Goal: Information Seeking & Learning: Learn about a topic

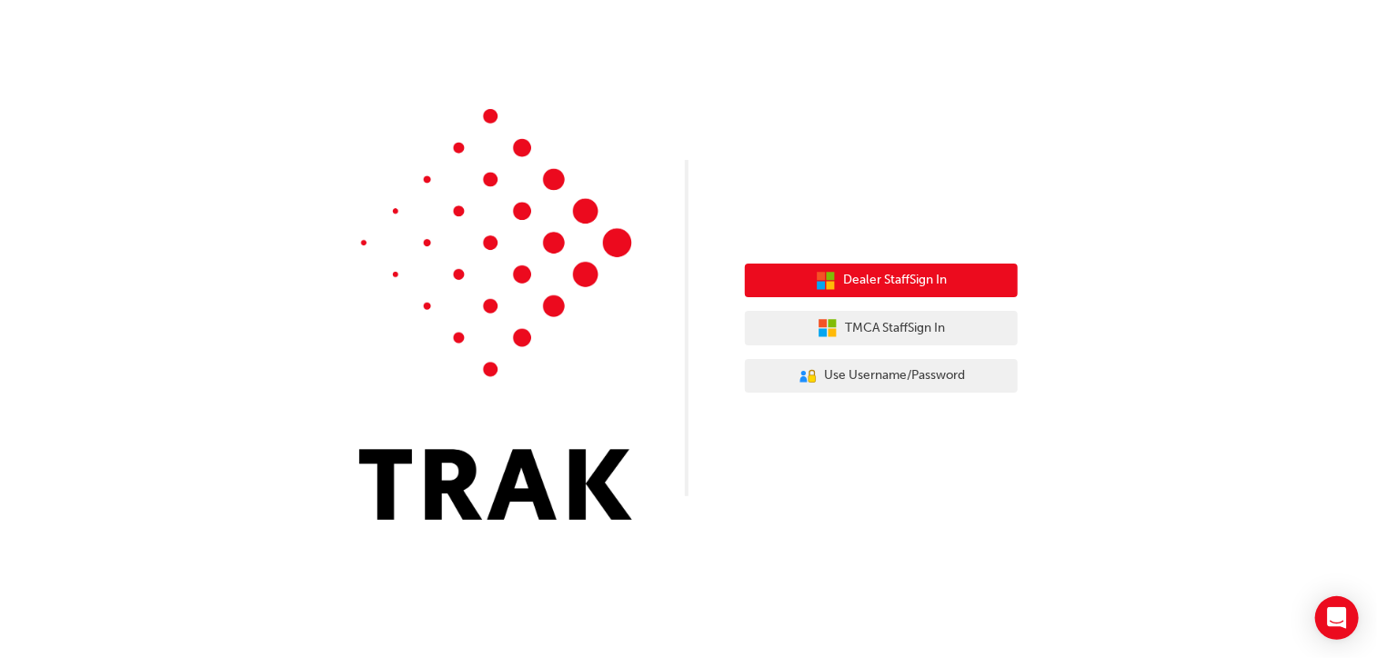
click at [901, 286] on span "Dealer Staff Sign In" at bounding box center [895, 280] width 104 height 21
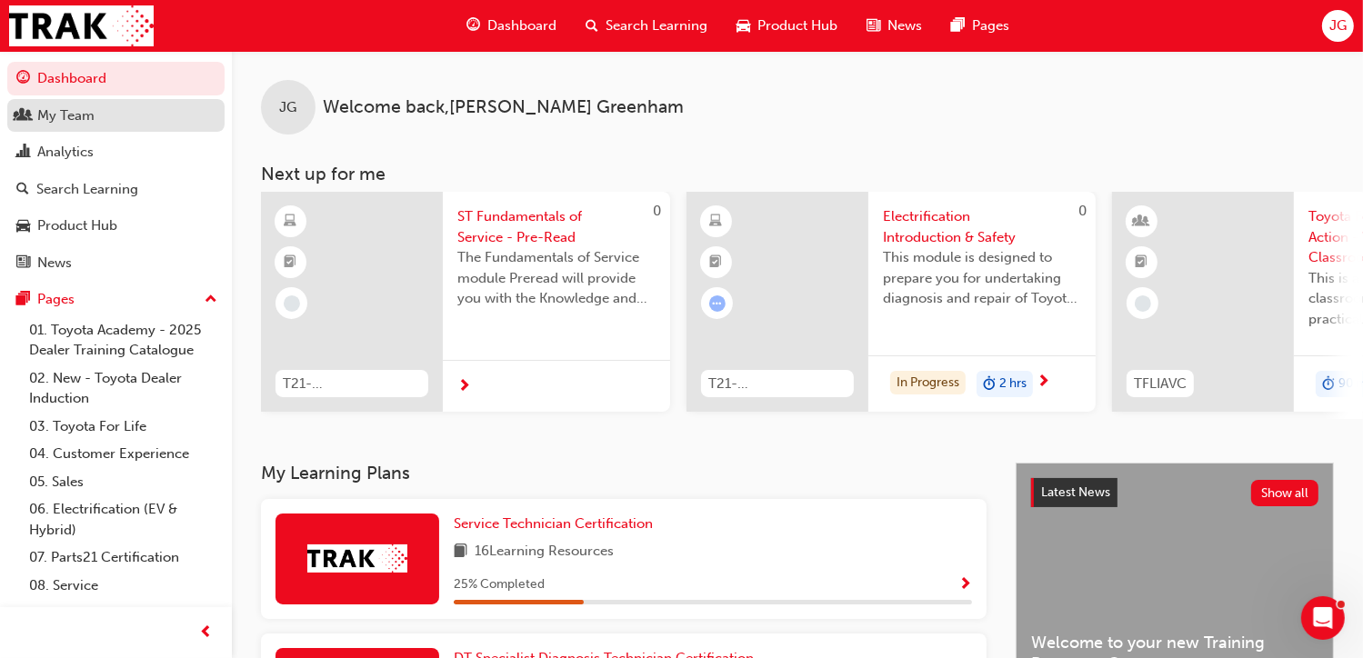
click at [75, 113] on div "My Team" at bounding box center [65, 115] width 57 height 21
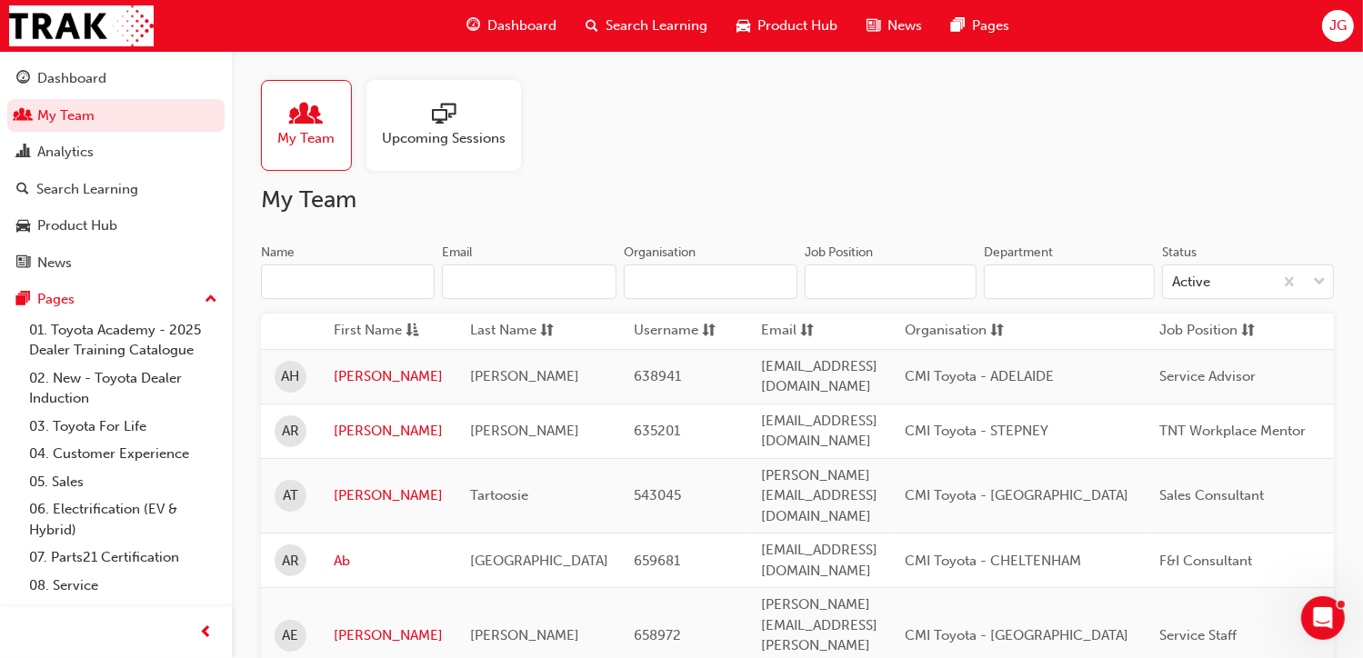
click at [306, 120] on span "people-icon" at bounding box center [307, 115] width 24 height 25
click at [299, 273] on input "Name" at bounding box center [348, 282] width 174 height 35
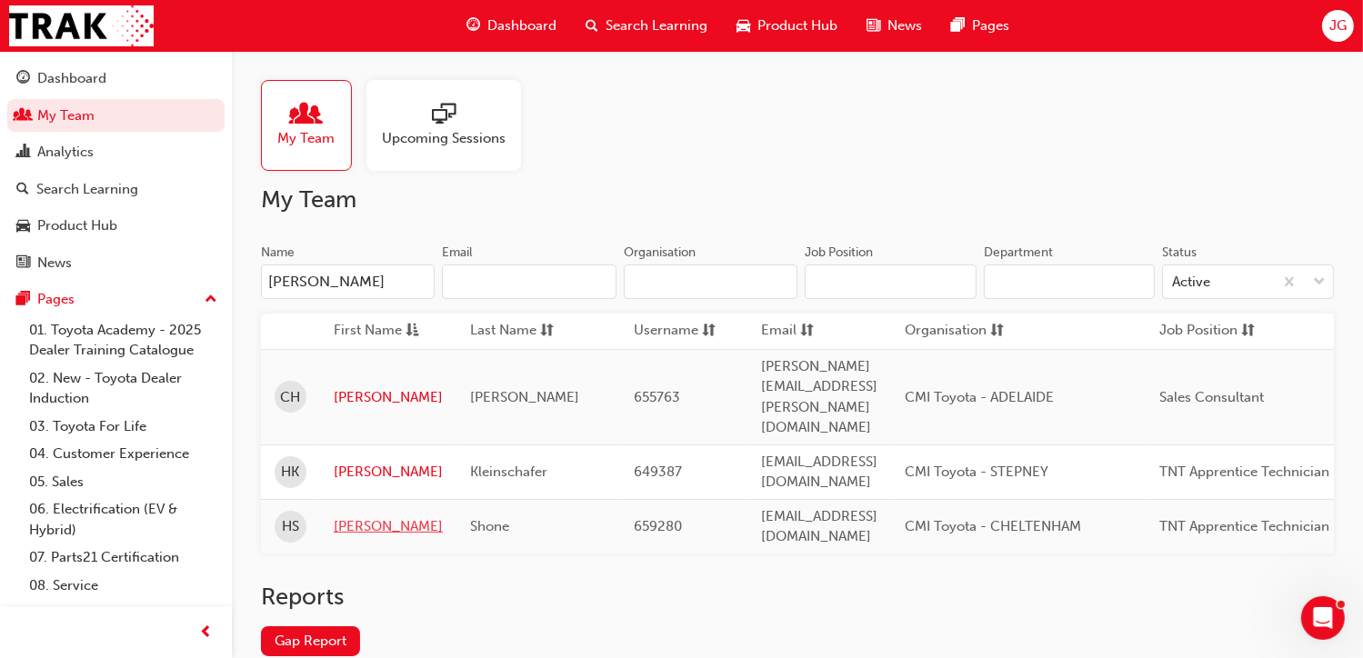
type input "[PERSON_NAME]"
click at [353, 517] on link "[PERSON_NAME]" at bounding box center [388, 527] width 109 height 21
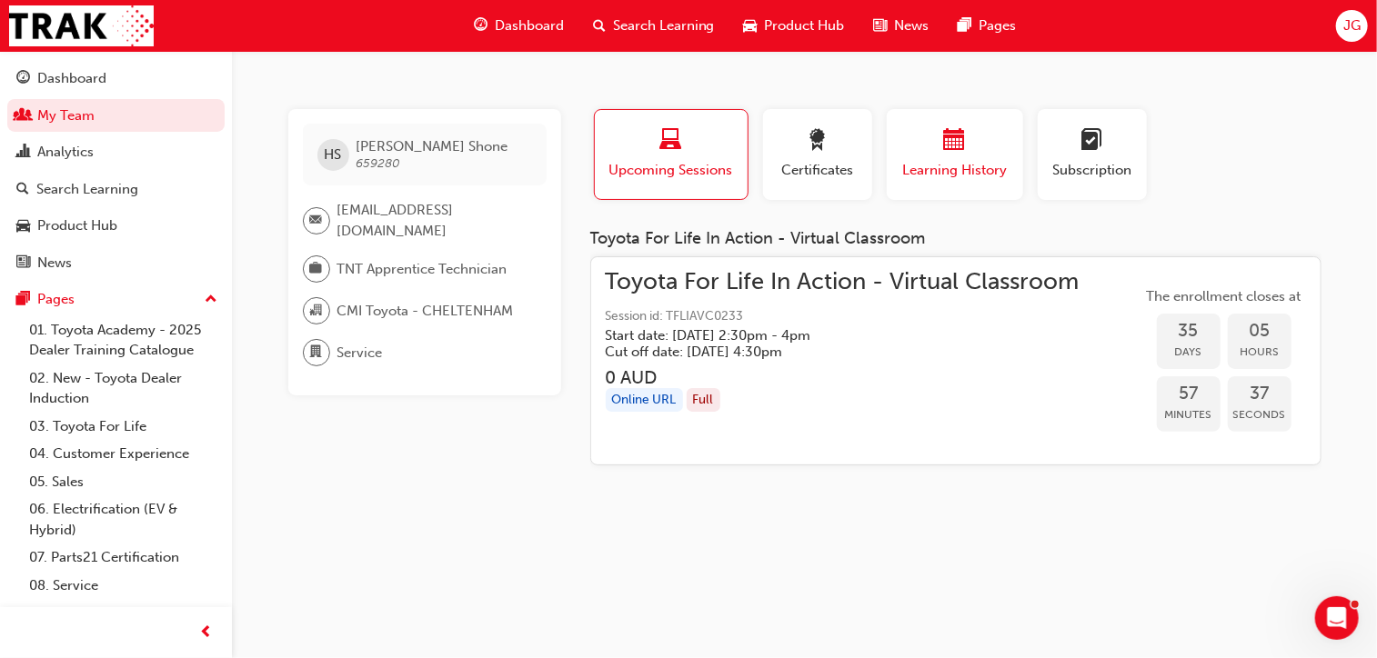
click at [991, 155] on div "button" at bounding box center [954, 143] width 109 height 28
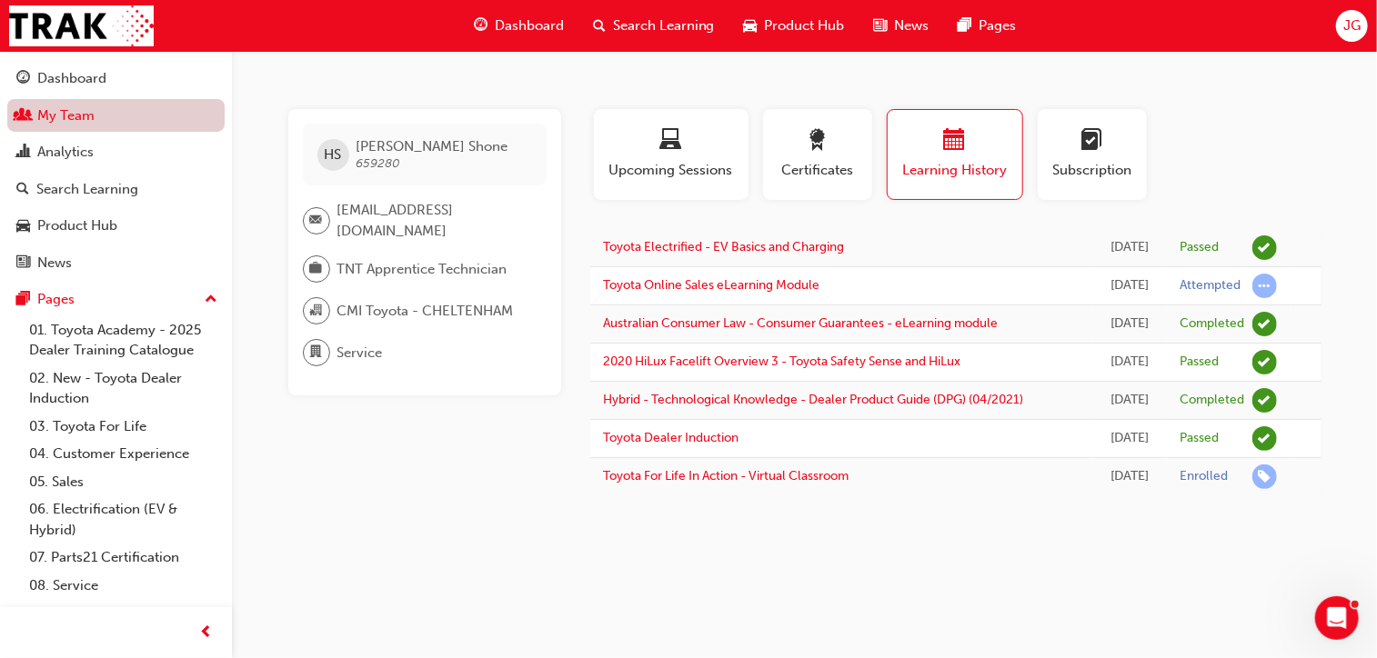
click at [81, 124] on link "My Team" at bounding box center [115, 116] width 217 height 34
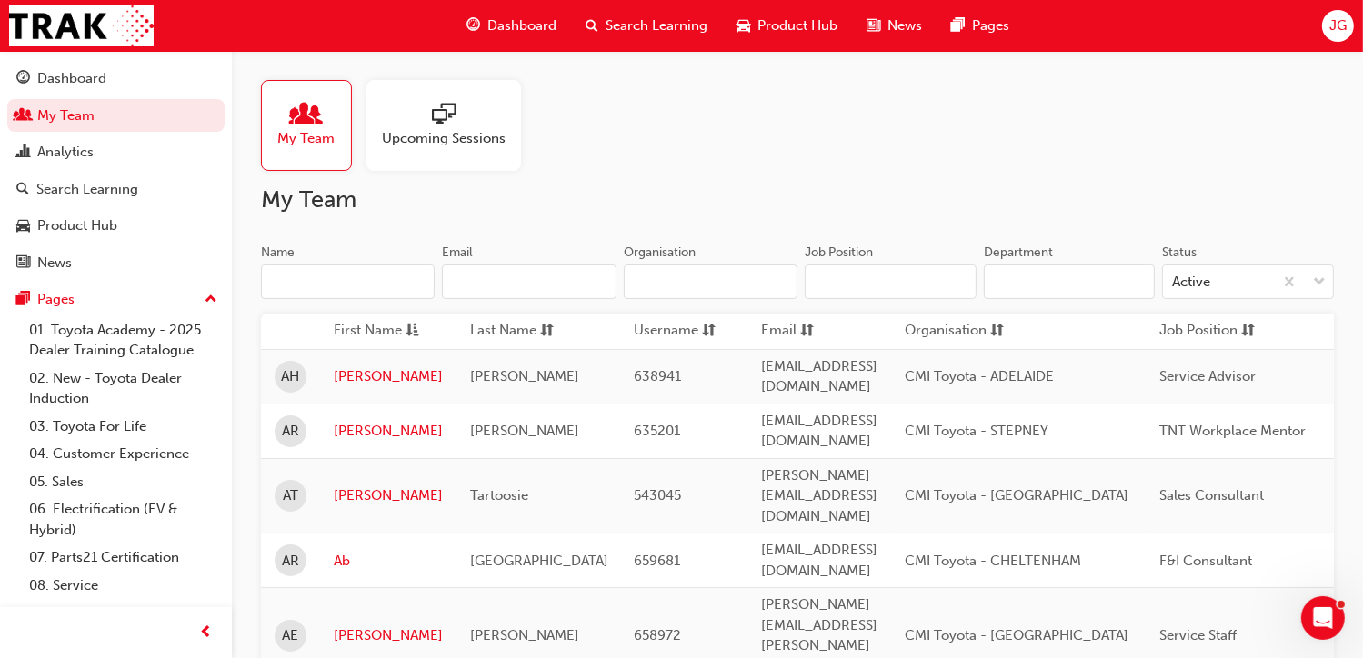
click at [325, 272] on input "Name" at bounding box center [348, 282] width 174 height 35
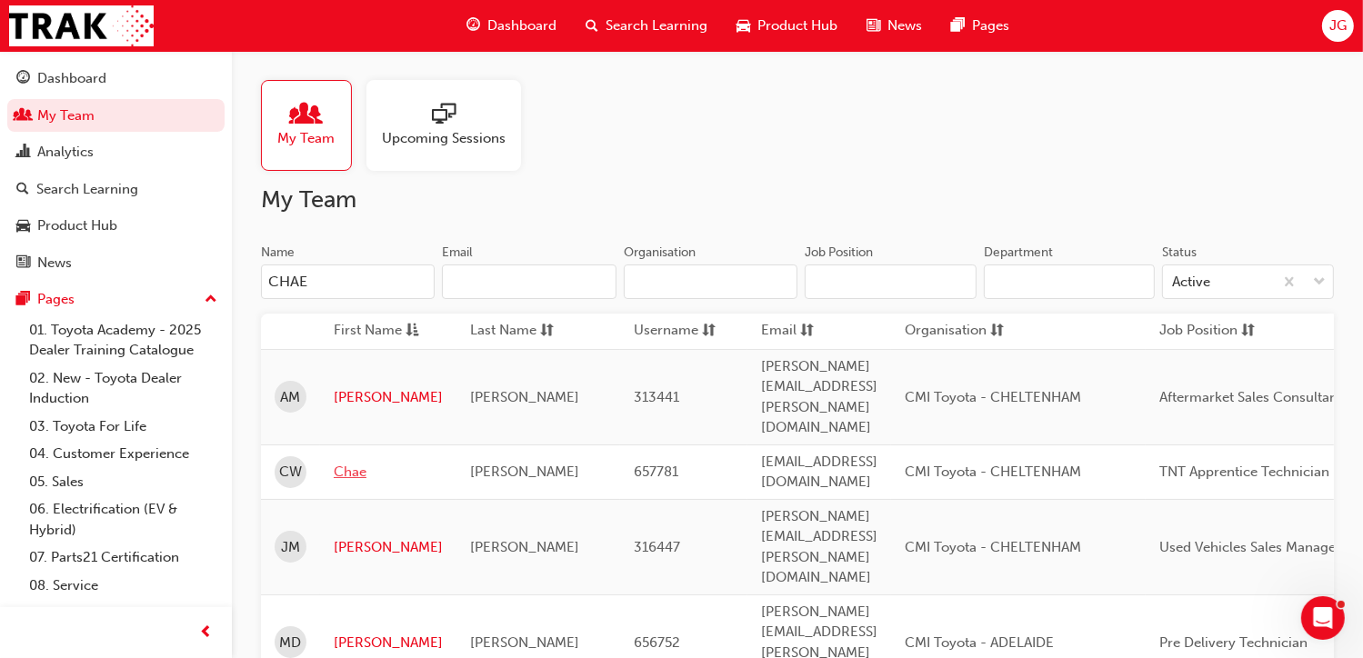
type input "CHAE"
click at [351, 462] on link "Chae" at bounding box center [388, 472] width 109 height 21
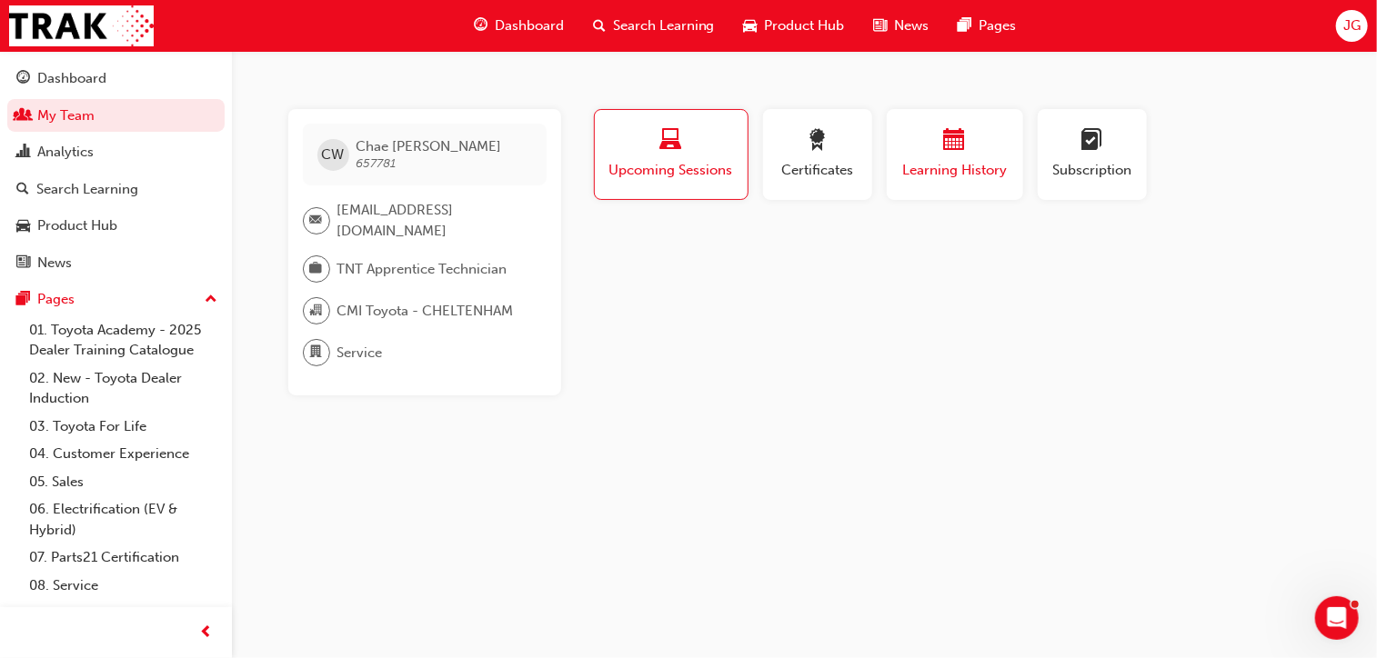
click at [919, 156] on div "Learning History" at bounding box center [954, 155] width 109 height 52
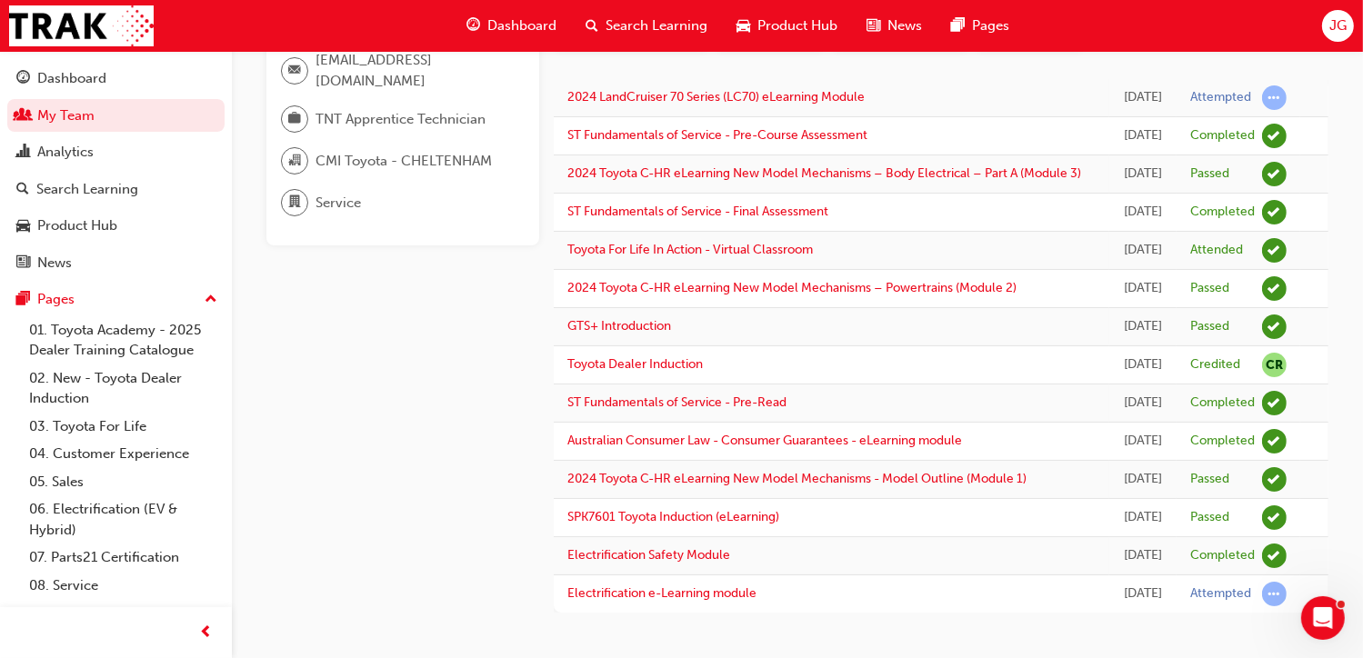
scroll to position [360, 0]
click at [730, 547] on link "Electrification Safety Module" at bounding box center [649, 554] width 163 height 15
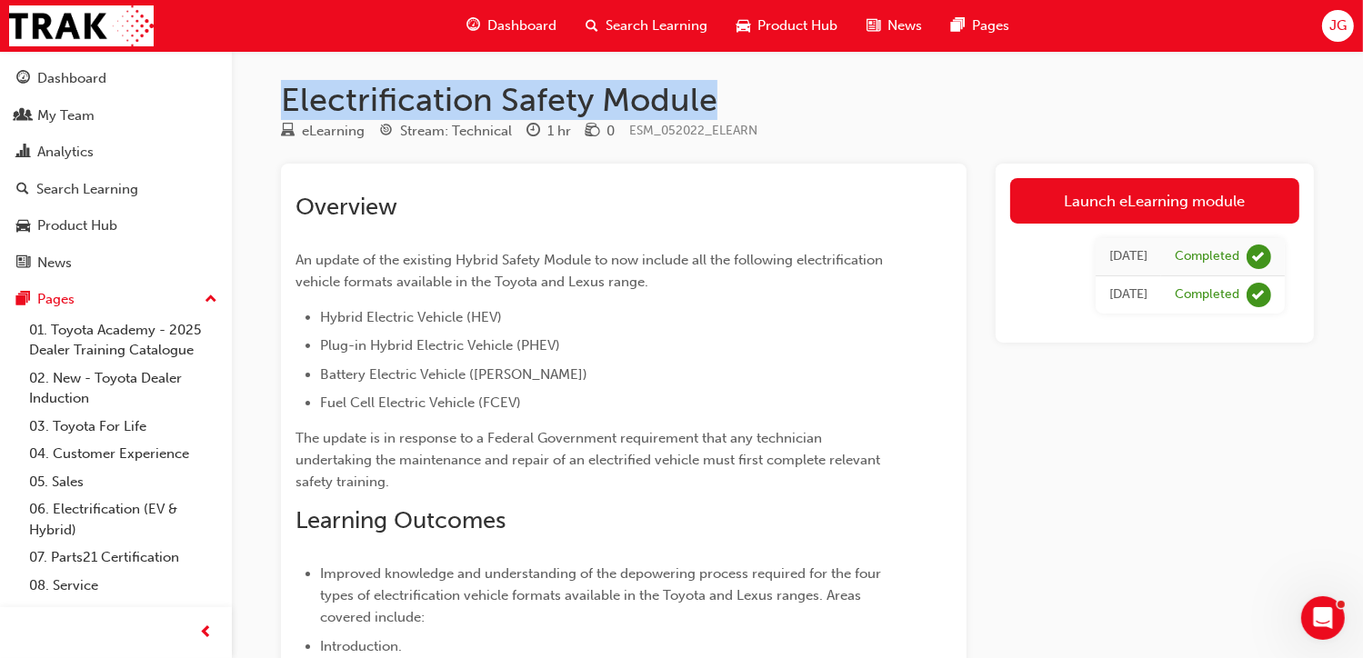
drag, startPoint x: 711, startPoint y: 101, endPoint x: 281, endPoint y: 75, distance: 430.9
click at [281, 75] on div "Electrification Safety Module eLearning Stream: Technical 1 hr 0 ESM_052022_ELE…" at bounding box center [797, 536] width 1091 height 971
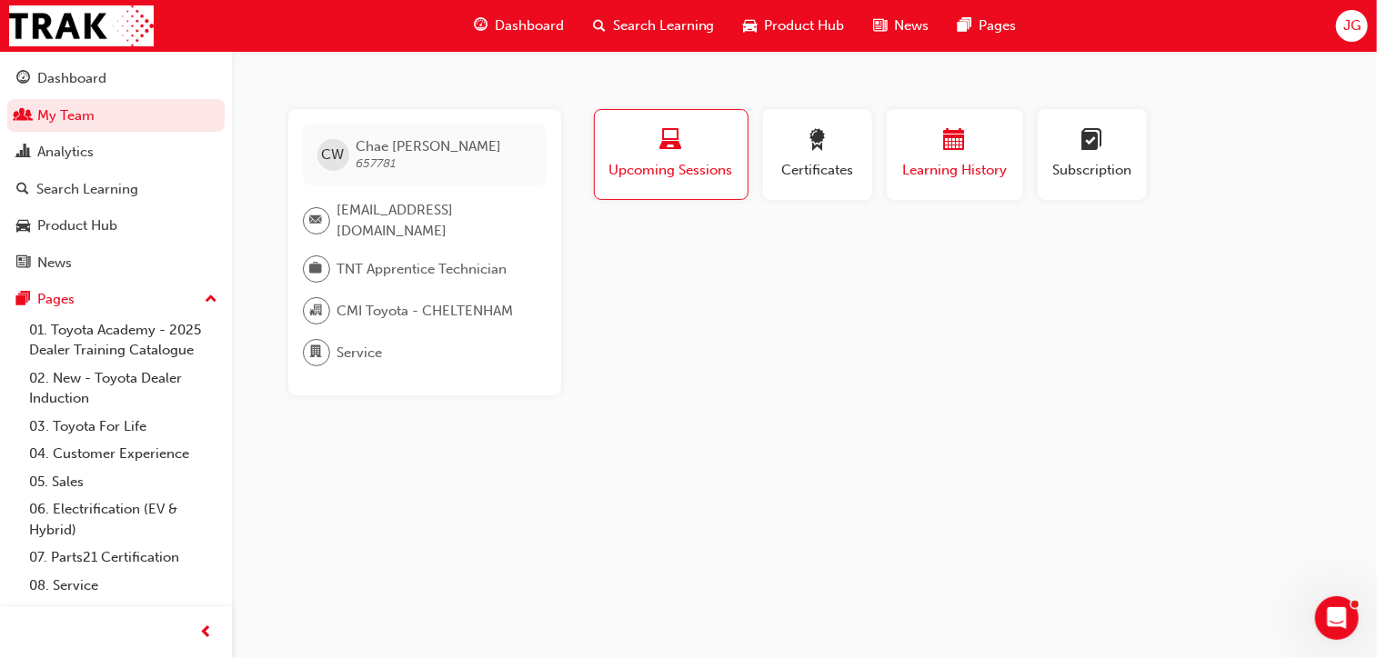
click at [959, 160] on span "Learning History" at bounding box center [954, 170] width 109 height 21
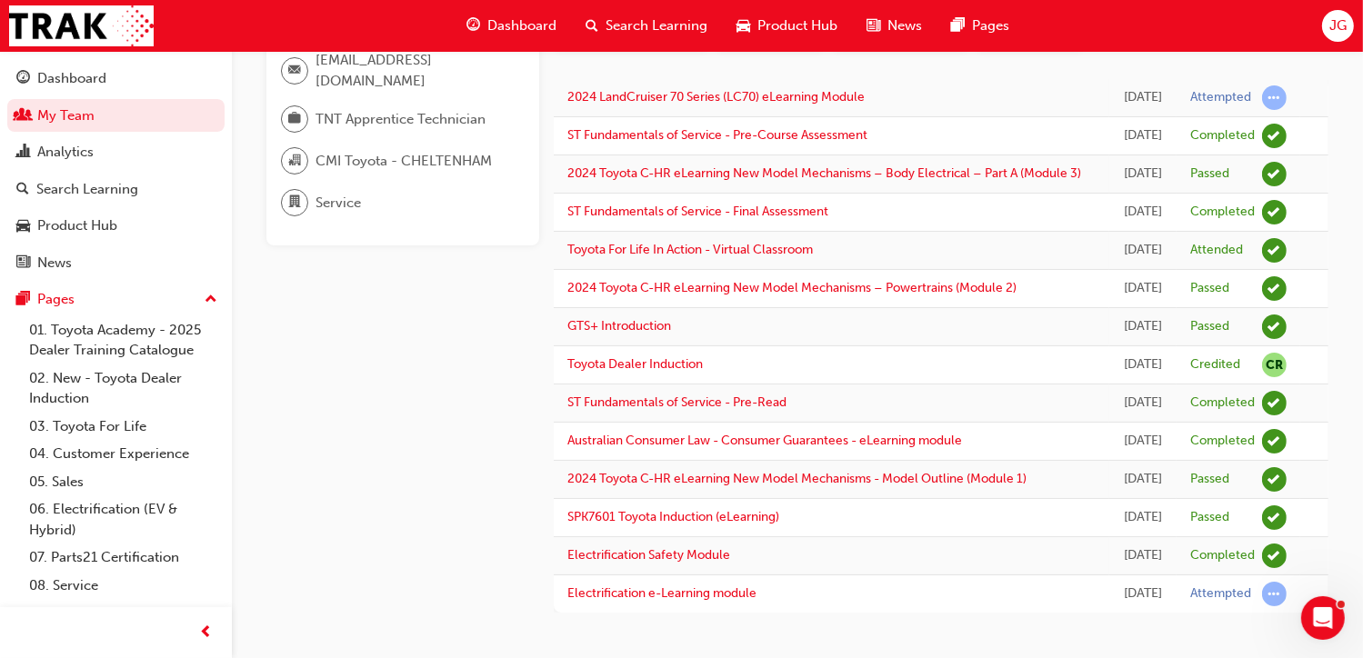
scroll to position [360, 0]
click at [61, 124] on link "My Team" at bounding box center [115, 116] width 217 height 34
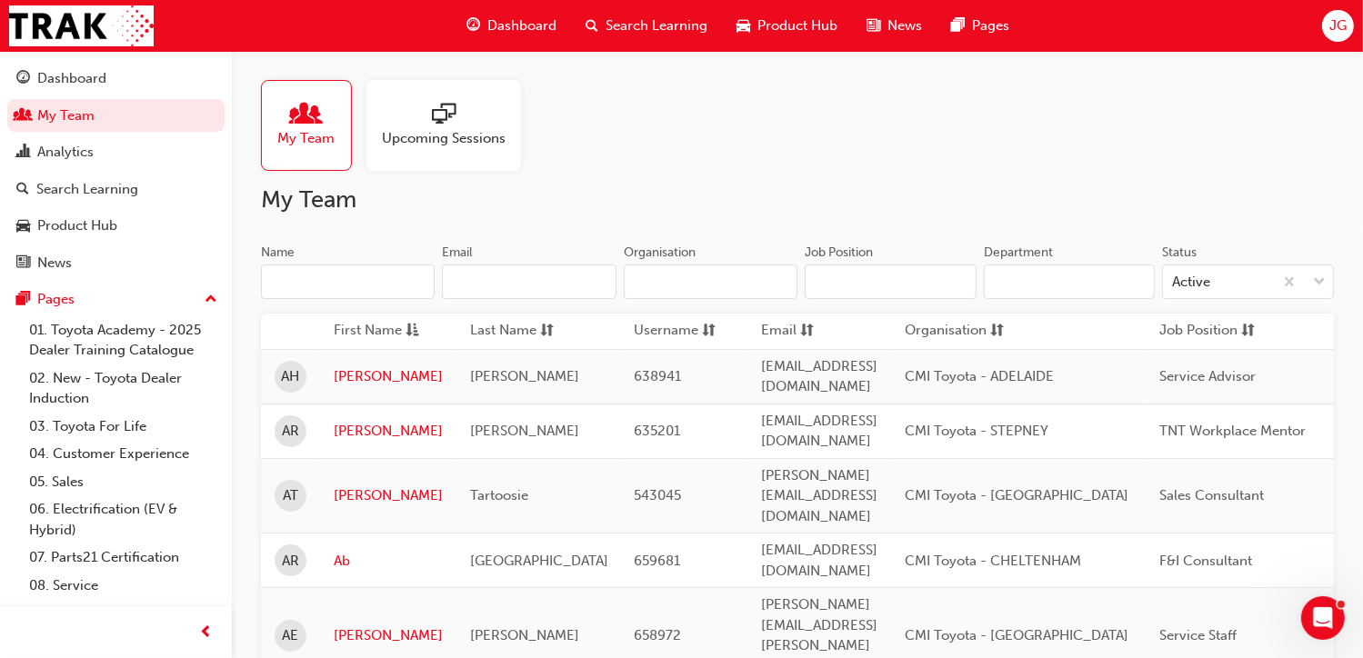
click at [349, 284] on input "Name" at bounding box center [348, 282] width 174 height 35
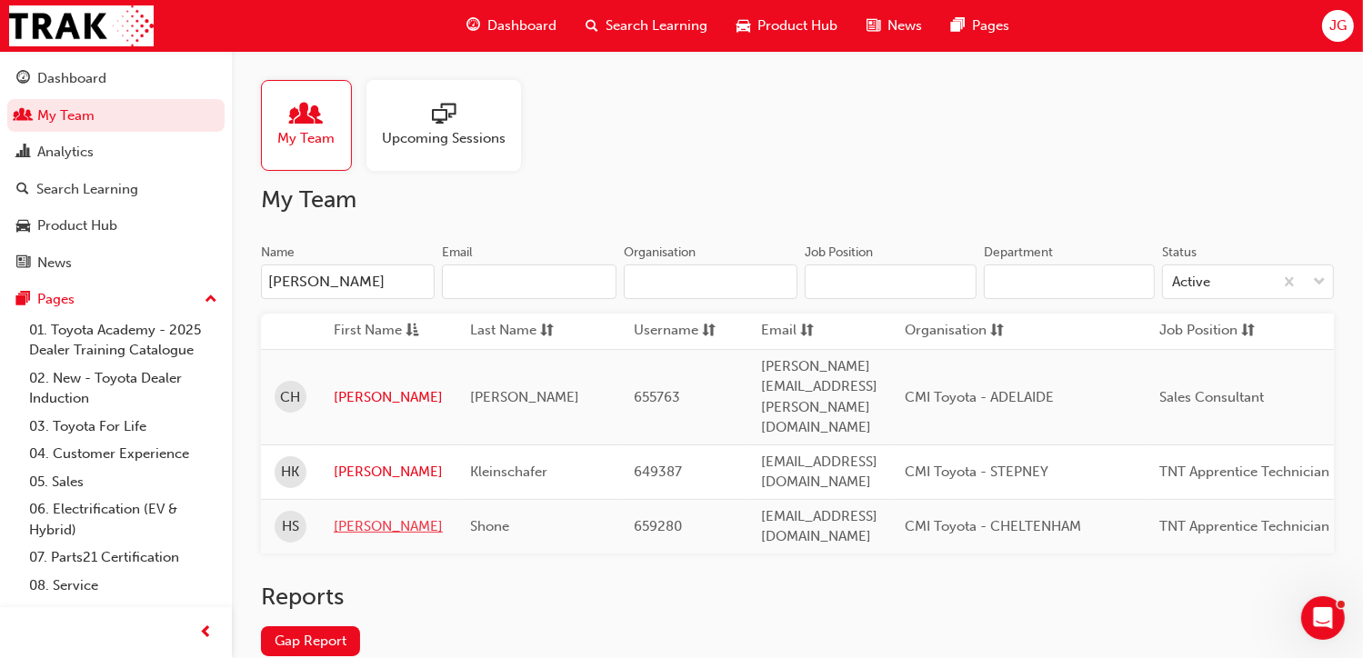
type input "[PERSON_NAME]"
click at [359, 517] on link "[PERSON_NAME]" at bounding box center [388, 527] width 109 height 21
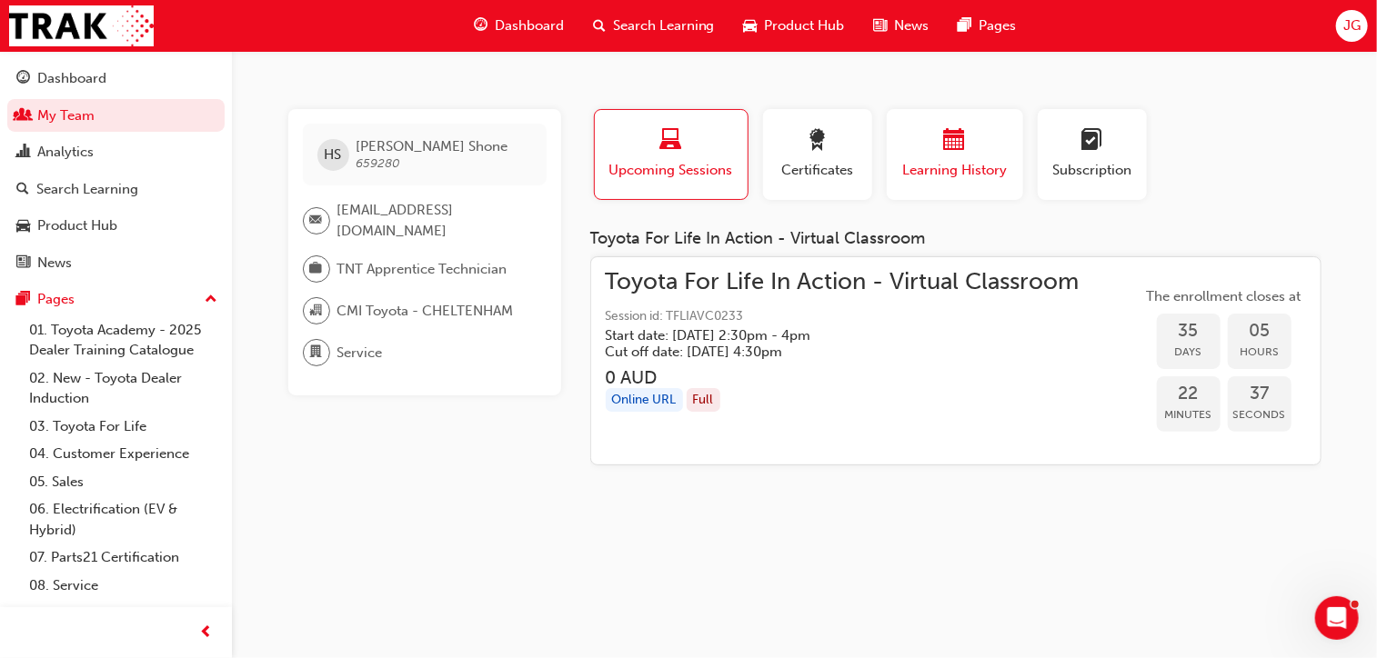
click at [935, 163] on span "Learning History" at bounding box center [954, 170] width 109 height 21
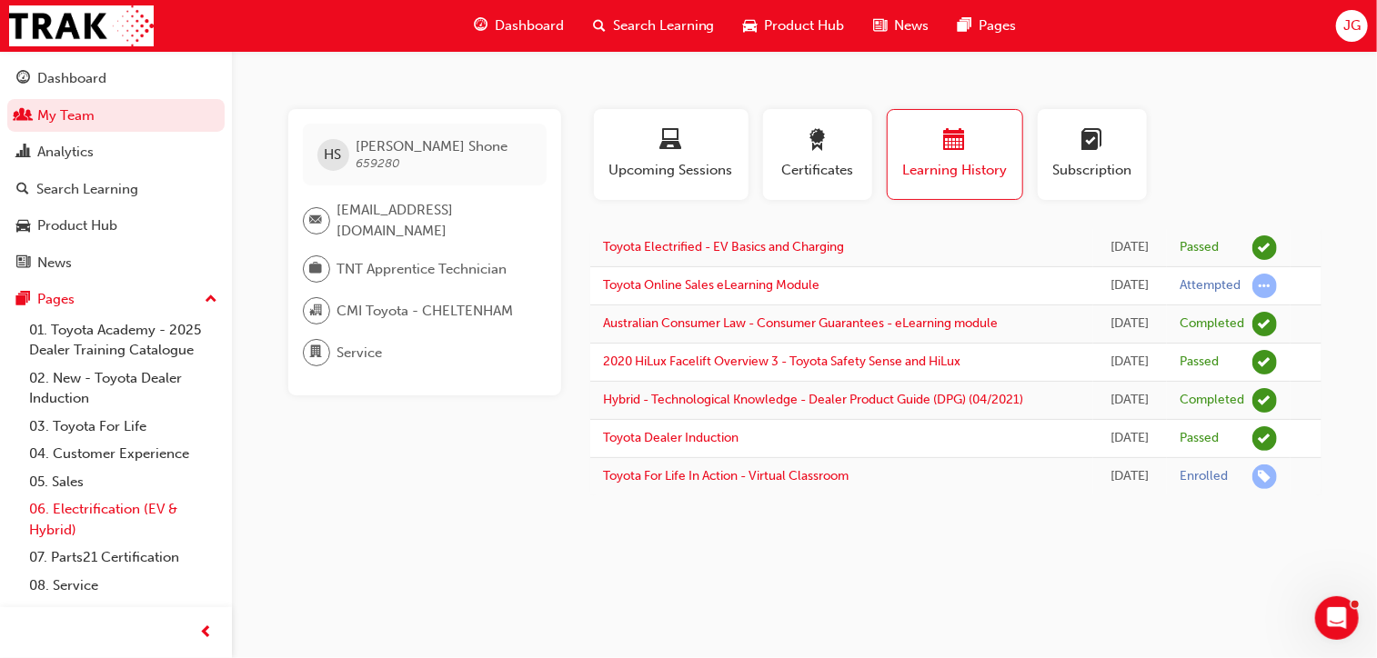
click at [137, 507] on link "06. Electrification (EV & Hybrid)" at bounding box center [123, 520] width 203 height 48
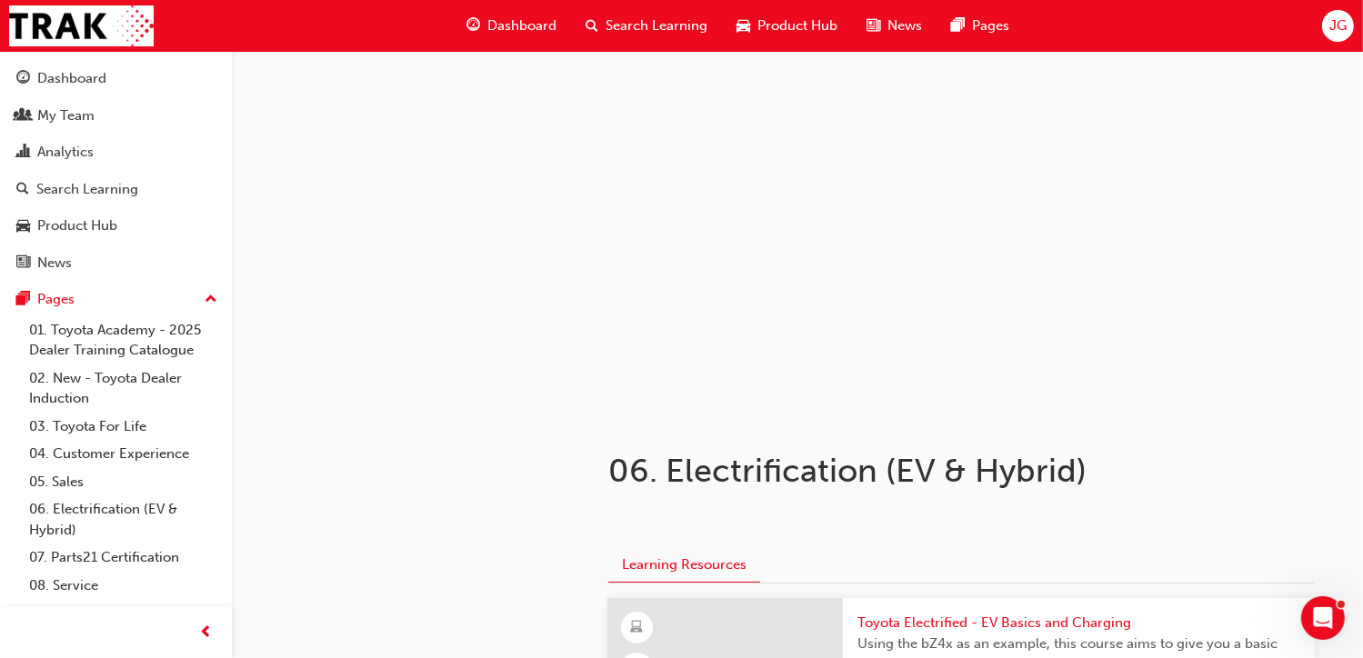
click at [615, 359] on div at bounding box center [797, 233] width 1091 height 364
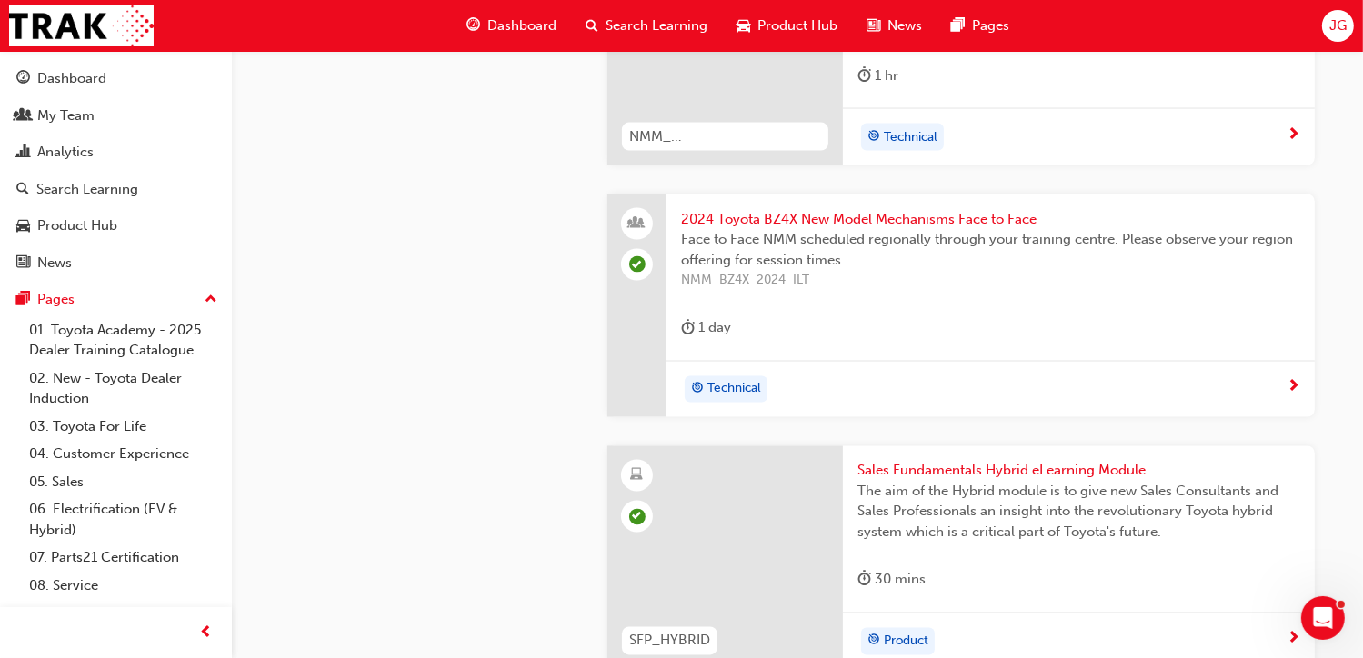
scroll to position [3229, 0]
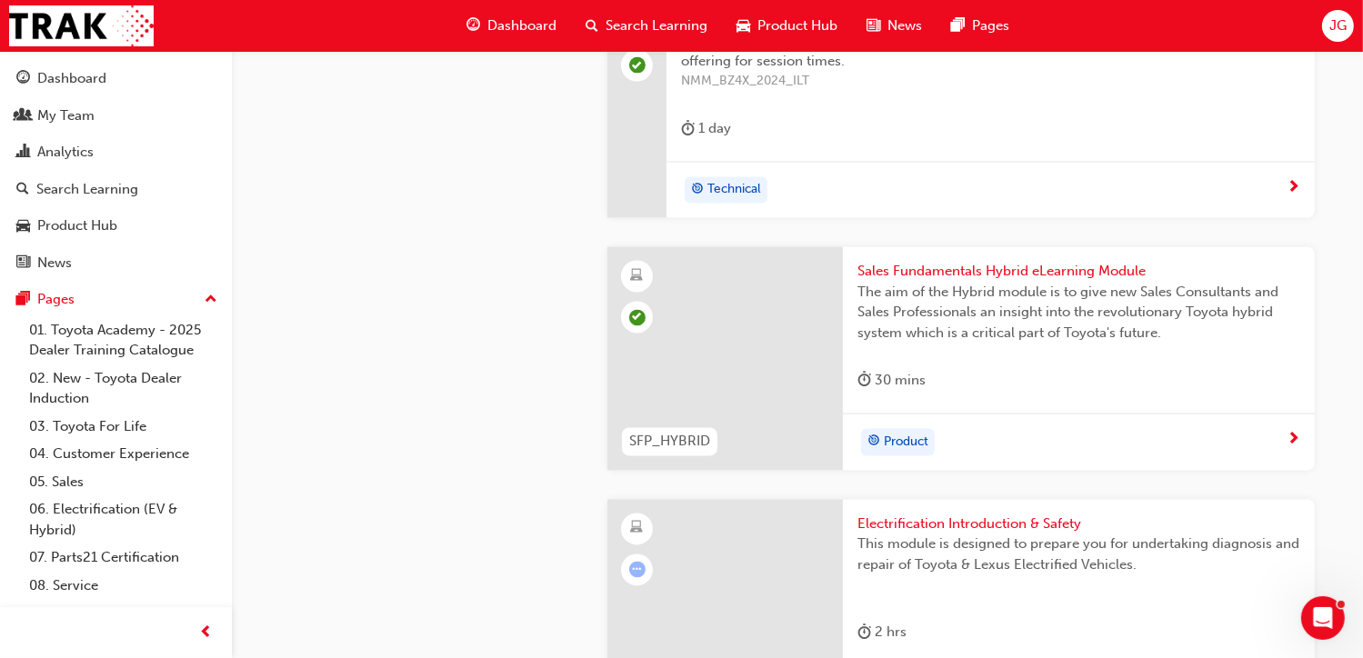
click at [615, 13] on div "Search Learning" at bounding box center [646, 25] width 151 height 37
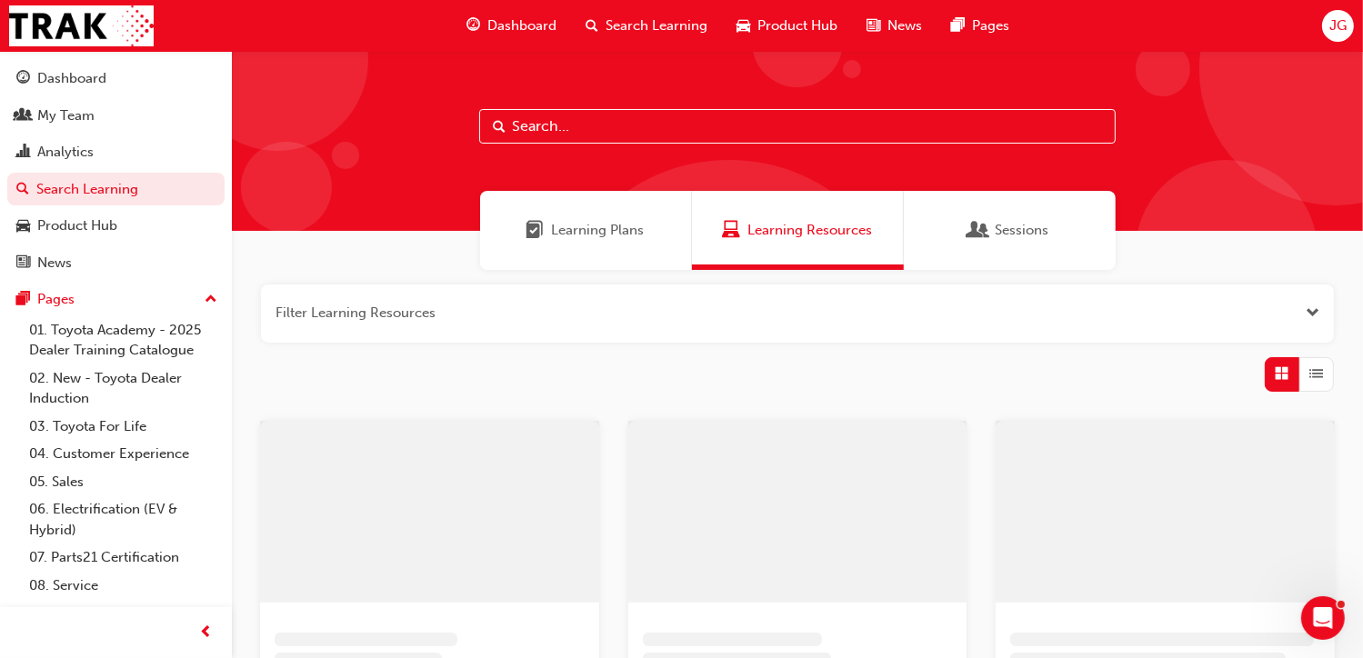
click at [534, 130] on input "text" at bounding box center [797, 126] width 637 height 35
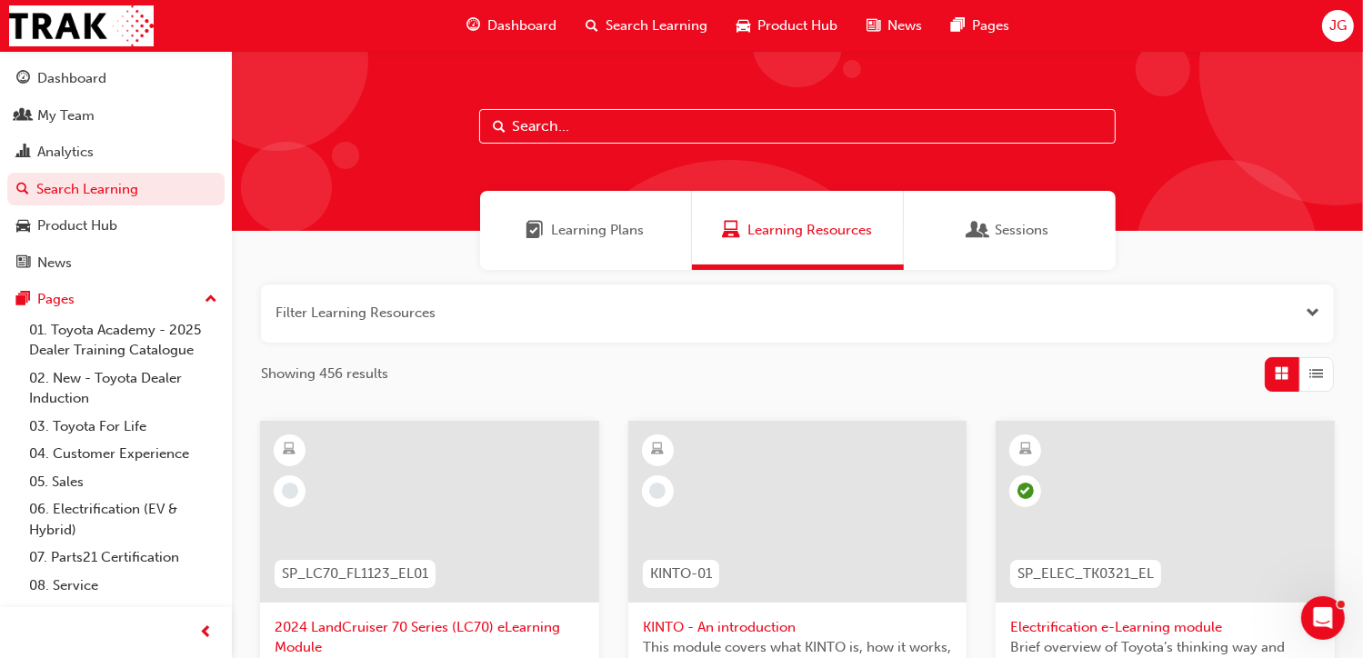
paste input "The main goal that we will focus on will be to train [PERSON_NAME] in the use o…"
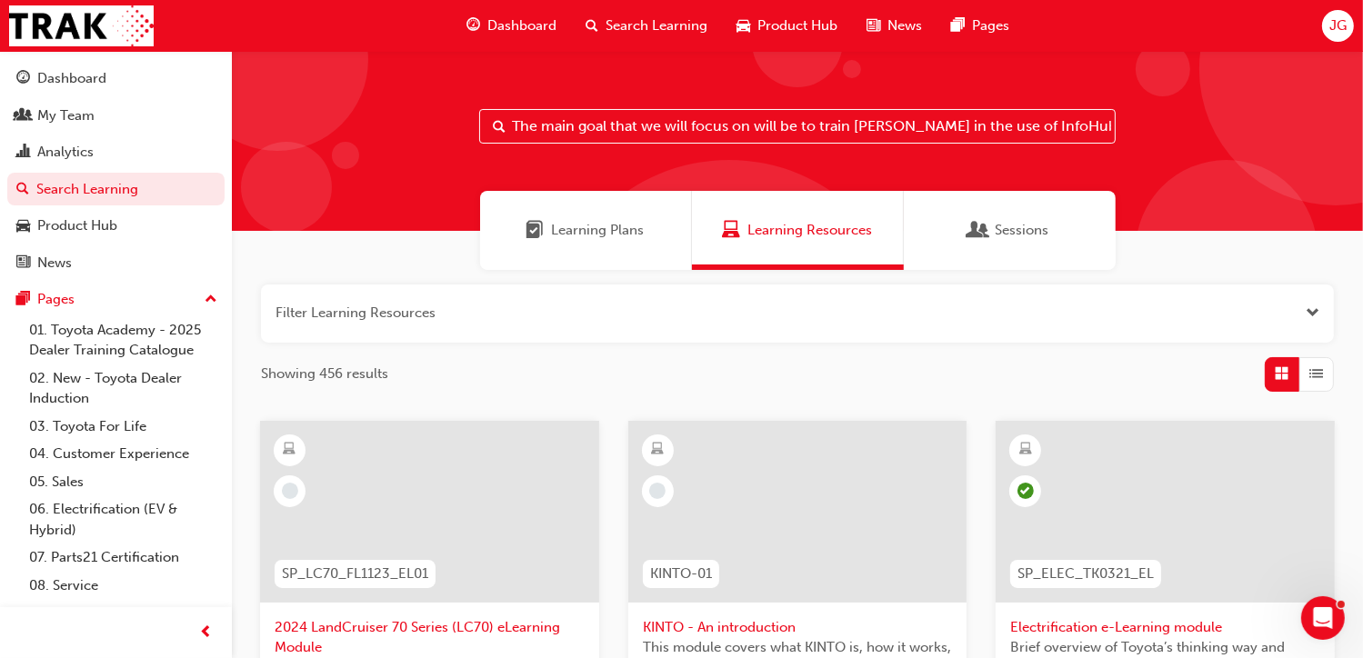
scroll to position [0, 1691]
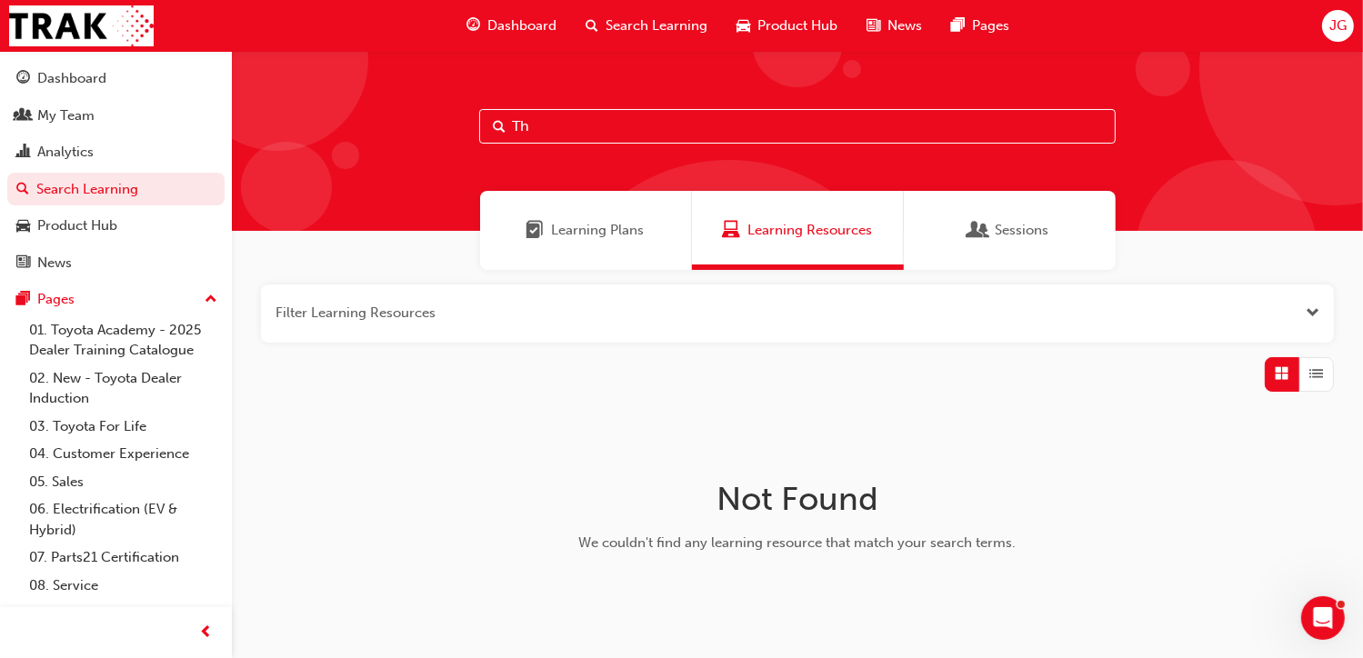
type input "T"
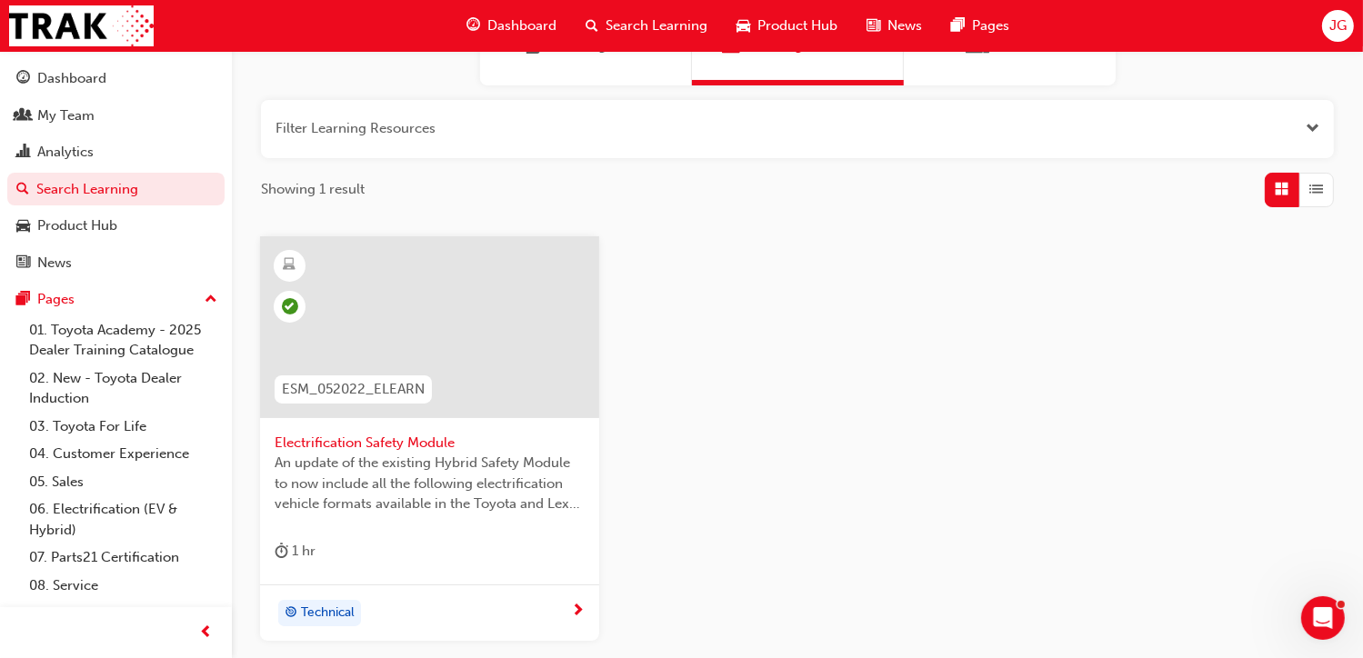
scroll to position [206, 0]
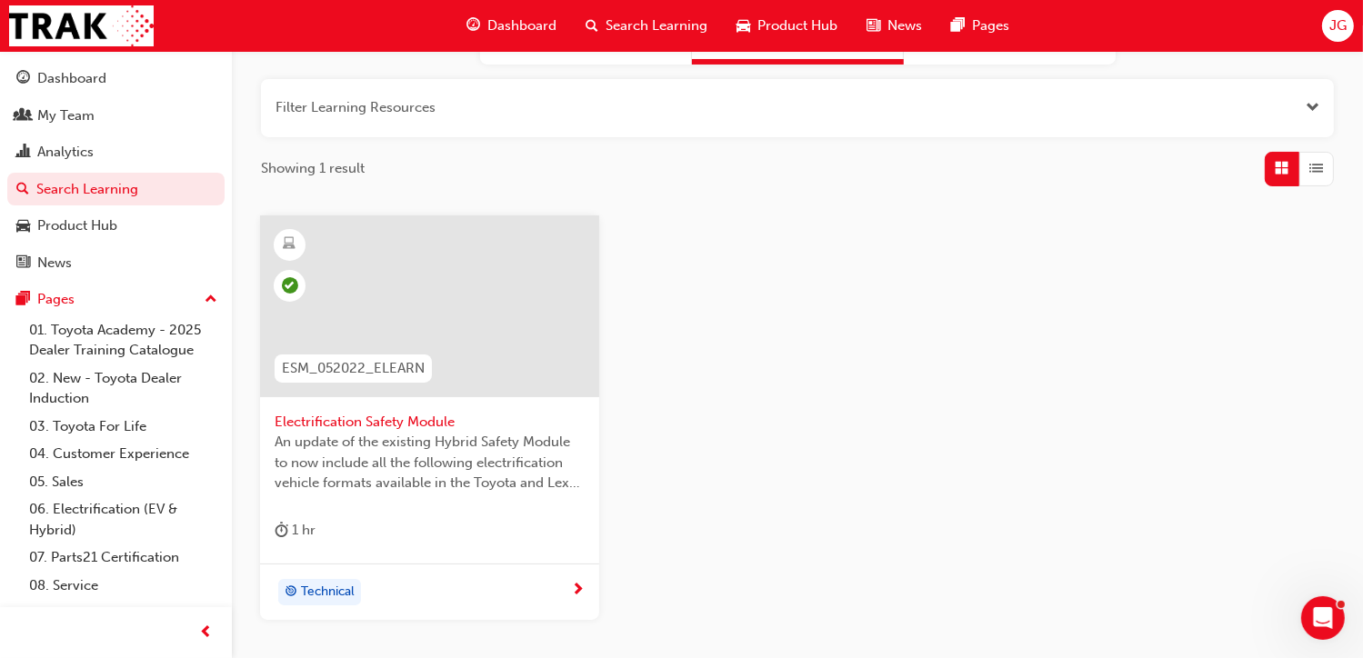
type input "ELECTRIFICATION SAFETY"
click at [399, 421] on span "Electrification Safety Module" at bounding box center [430, 422] width 310 height 21
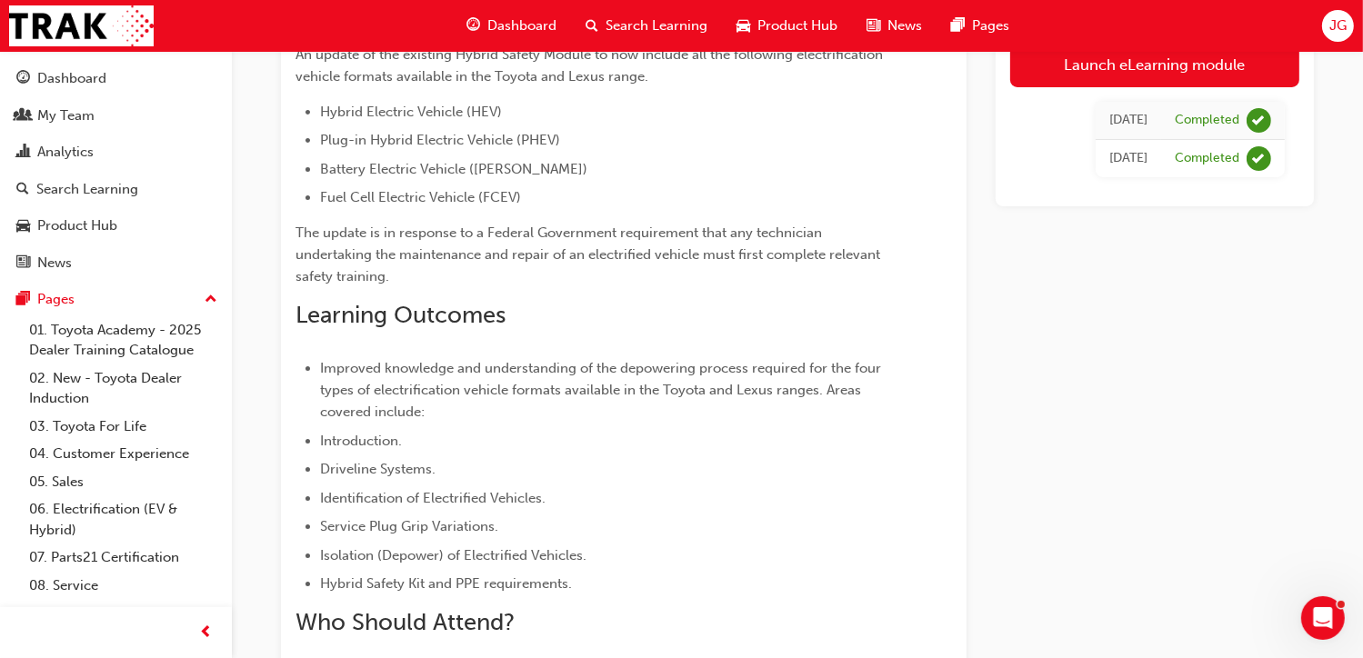
drag, startPoint x: 1361, startPoint y: 245, endPoint x: 1378, endPoint y: 135, distance: 111.3
click at [1363, 135] on html "Your version of Internet Explorer is outdated and not supported. Please upgrade…" at bounding box center [681, 123] width 1363 height 658
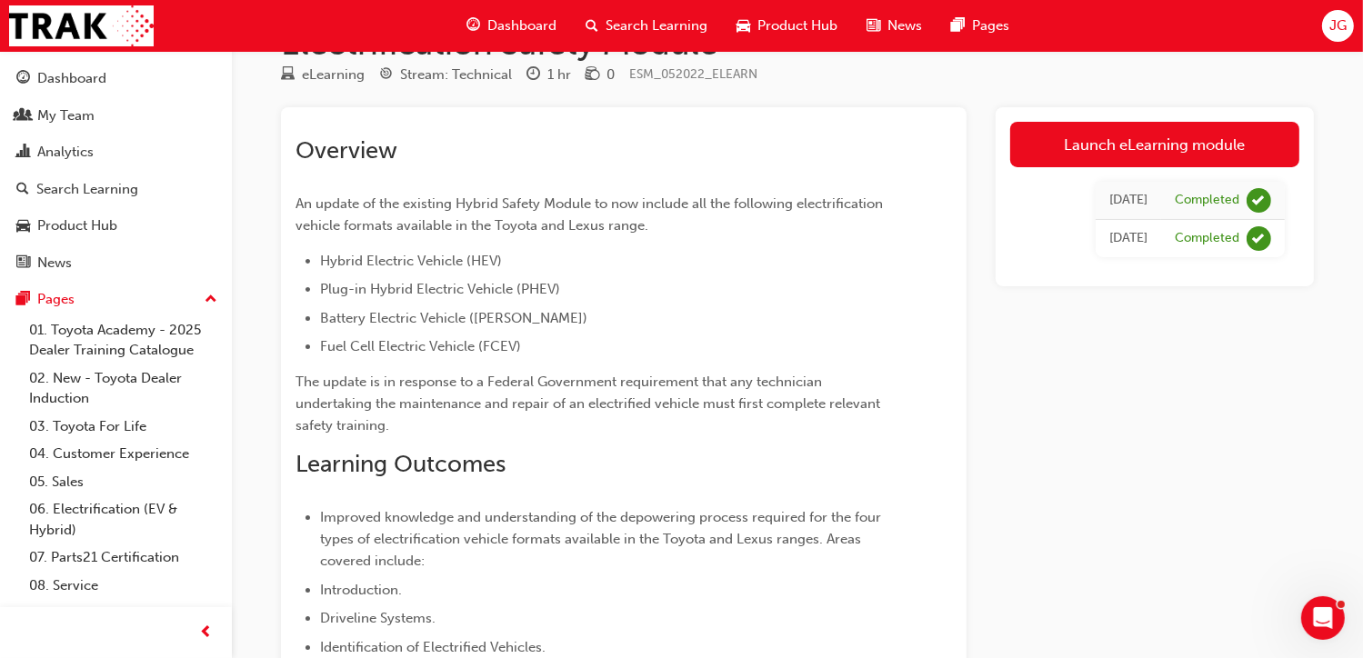
scroll to position [57, 0]
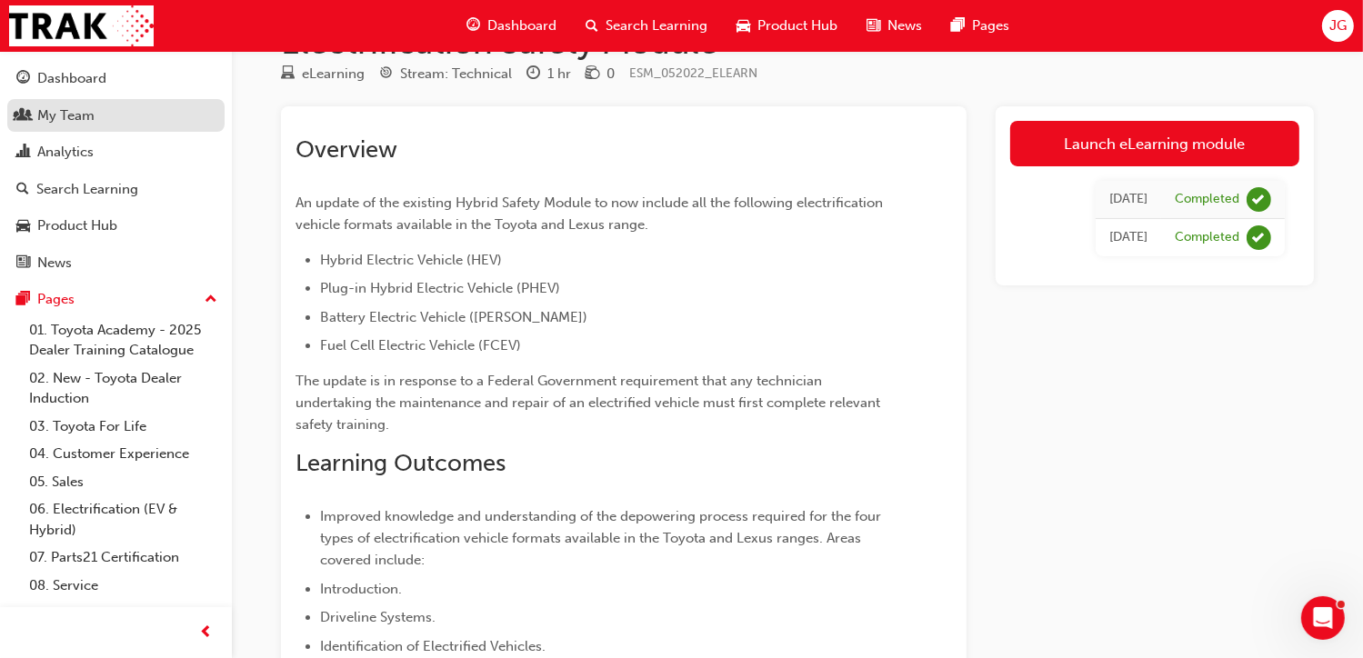
click at [96, 111] on div "My Team" at bounding box center [115, 116] width 199 height 23
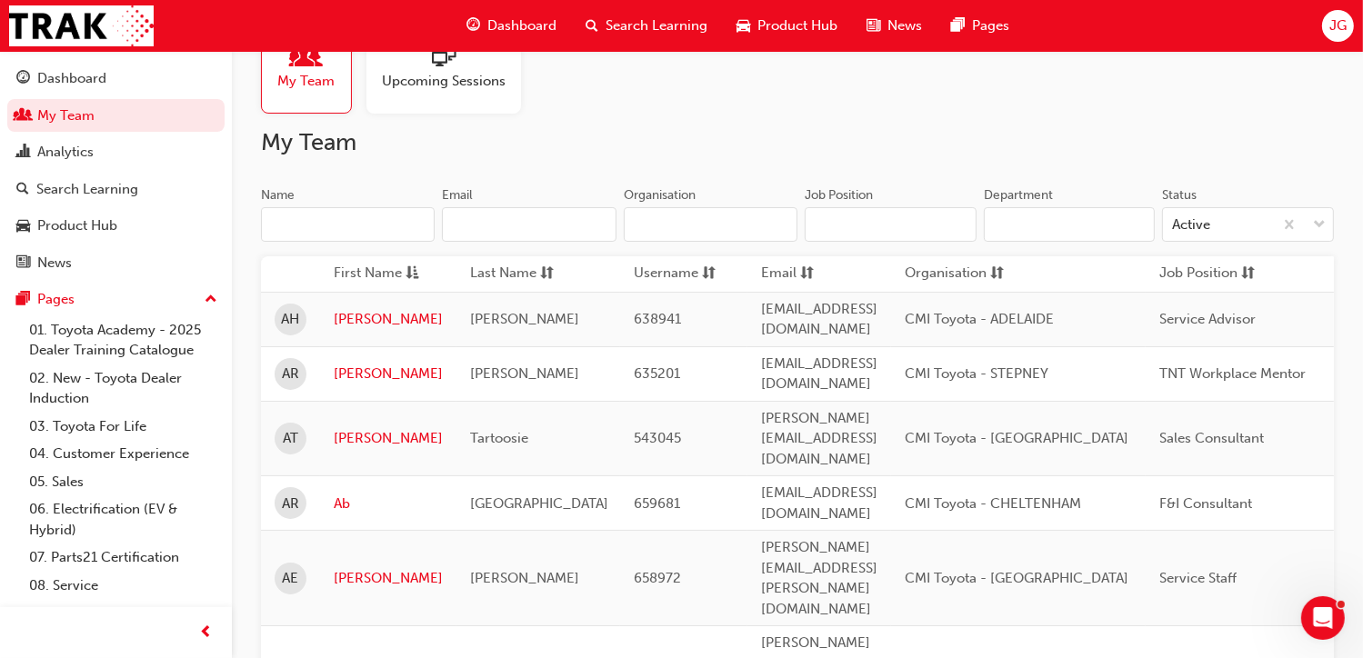
click at [292, 225] on input "Name" at bounding box center [348, 224] width 174 height 35
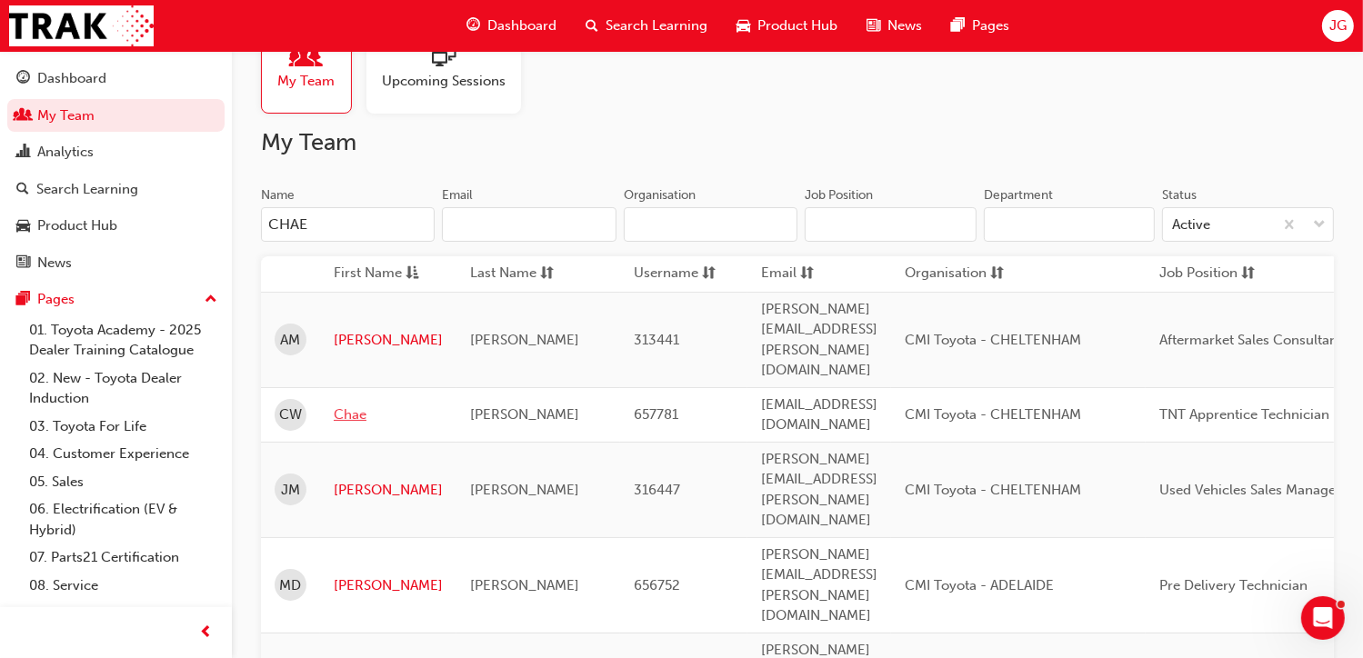
type input "CHAE"
click at [355, 405] on link "Chae" at bounding box center [388, 415] width 109 height 21
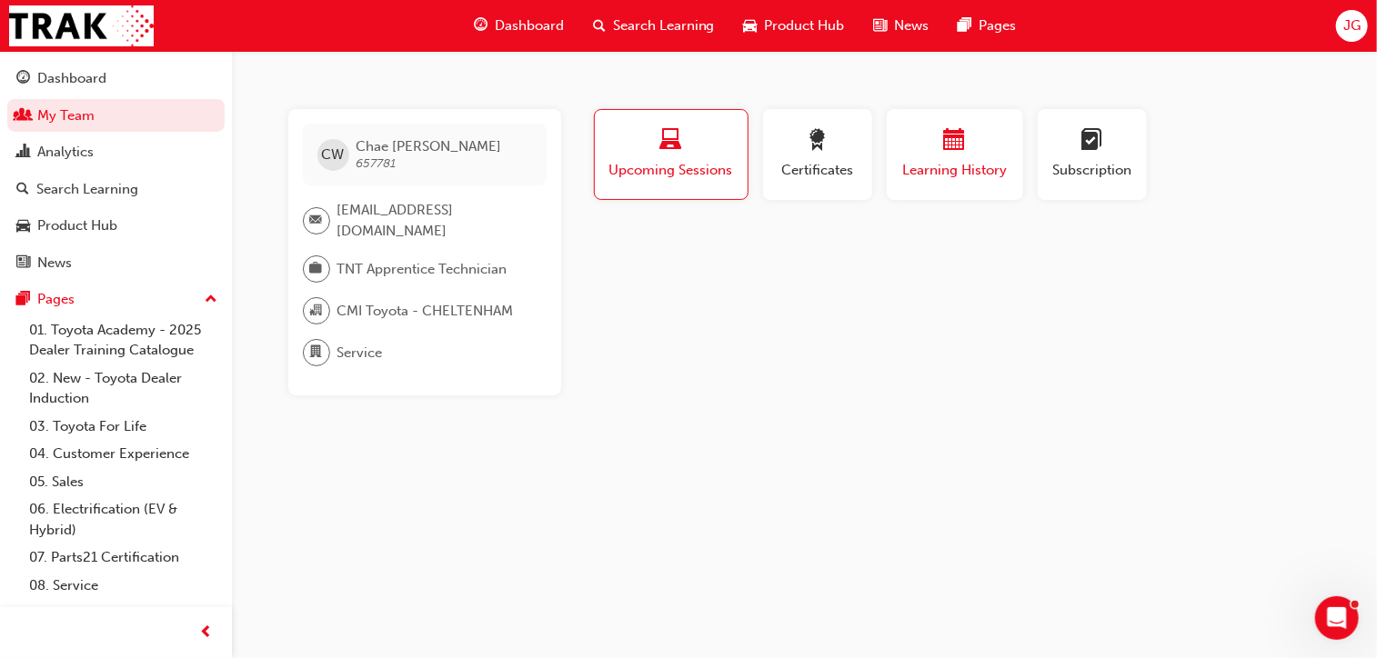
click at [946, 154] on span "calendar-icon" at bounding box center [955, 141] width 22 height 25
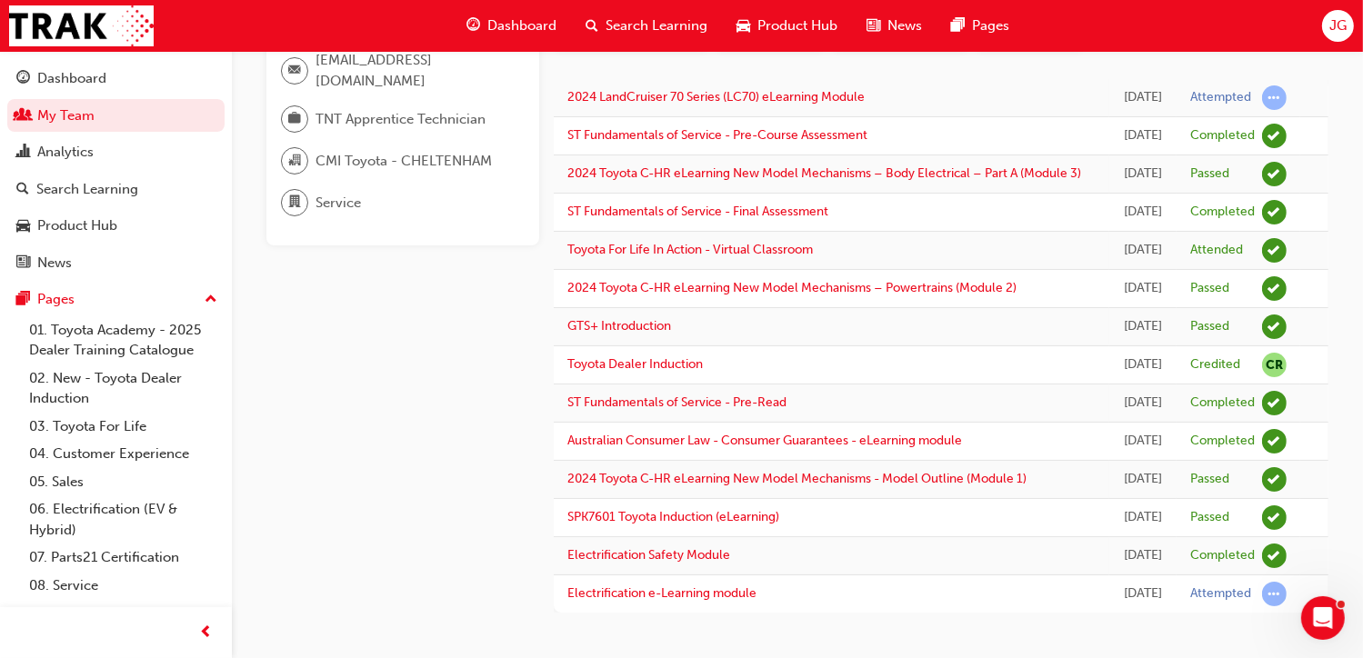
scroll to position [360, 0]
